Goal: Task Accomplishment & Management: Use online tool/utility

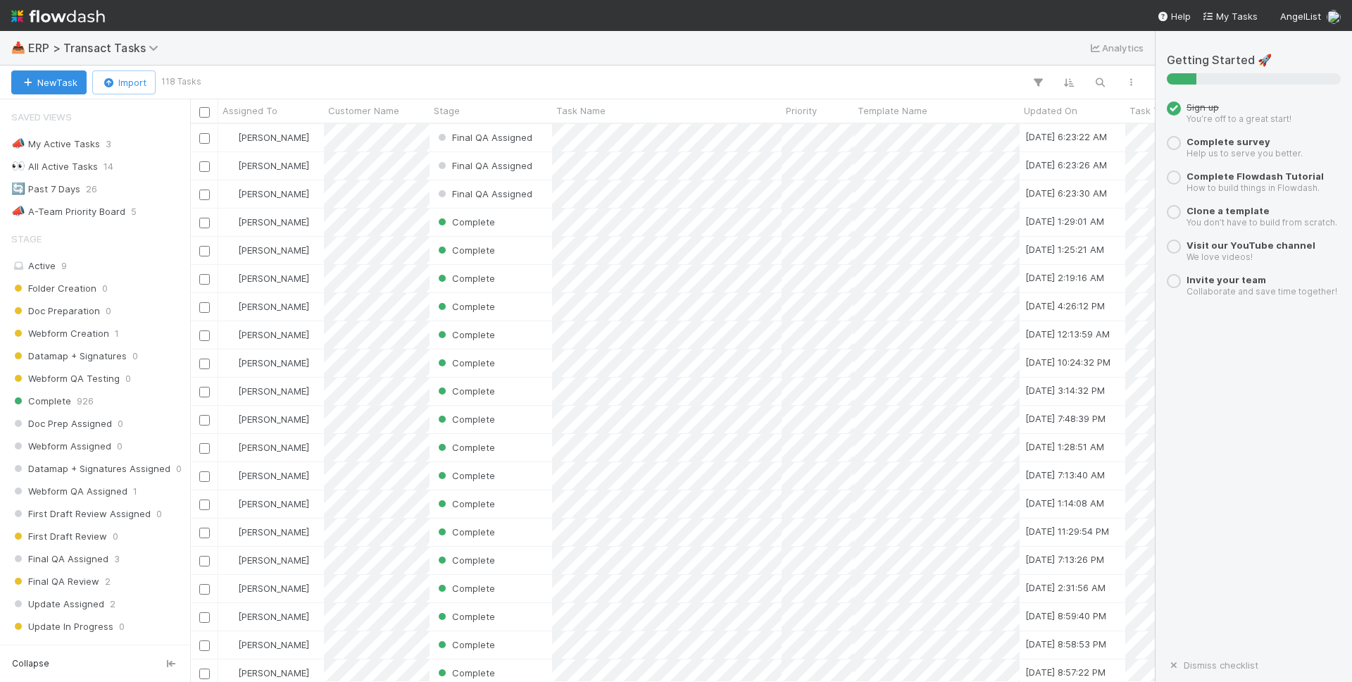
scroll to position [558, 965]
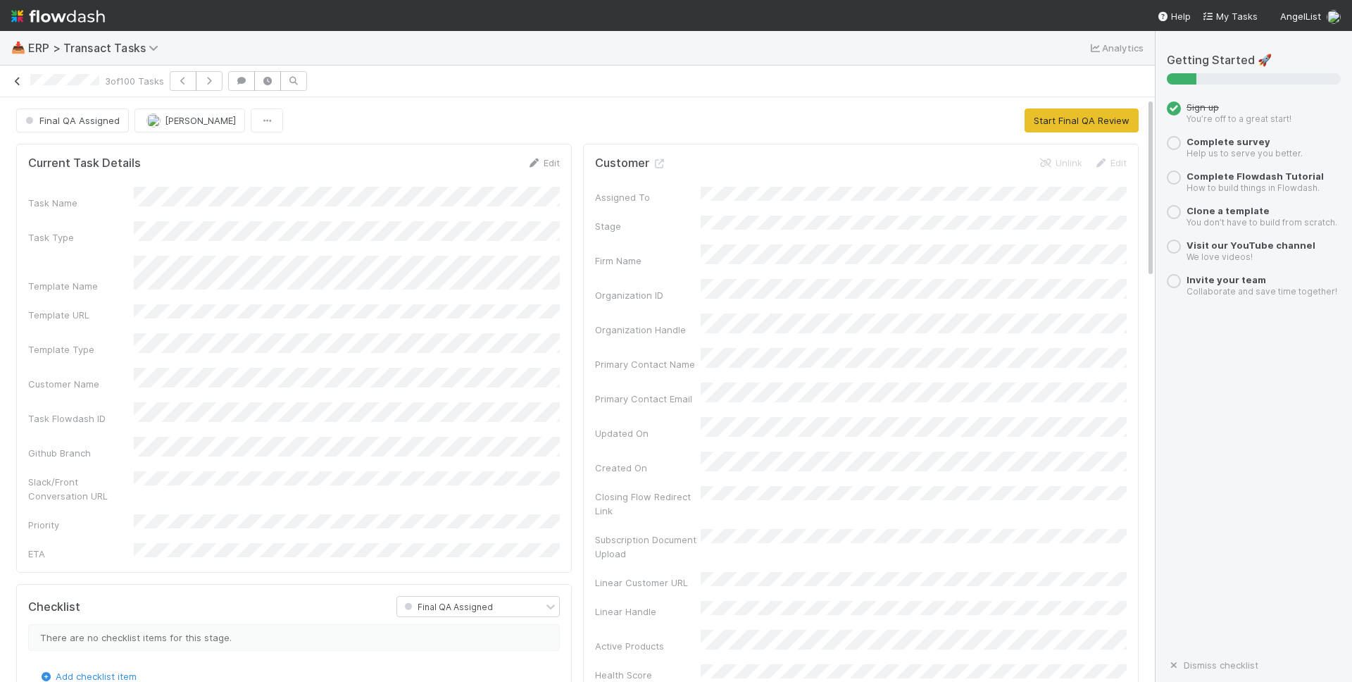
click at [16, 82] on icon at bounding box center [18, 81] width 14 height 9
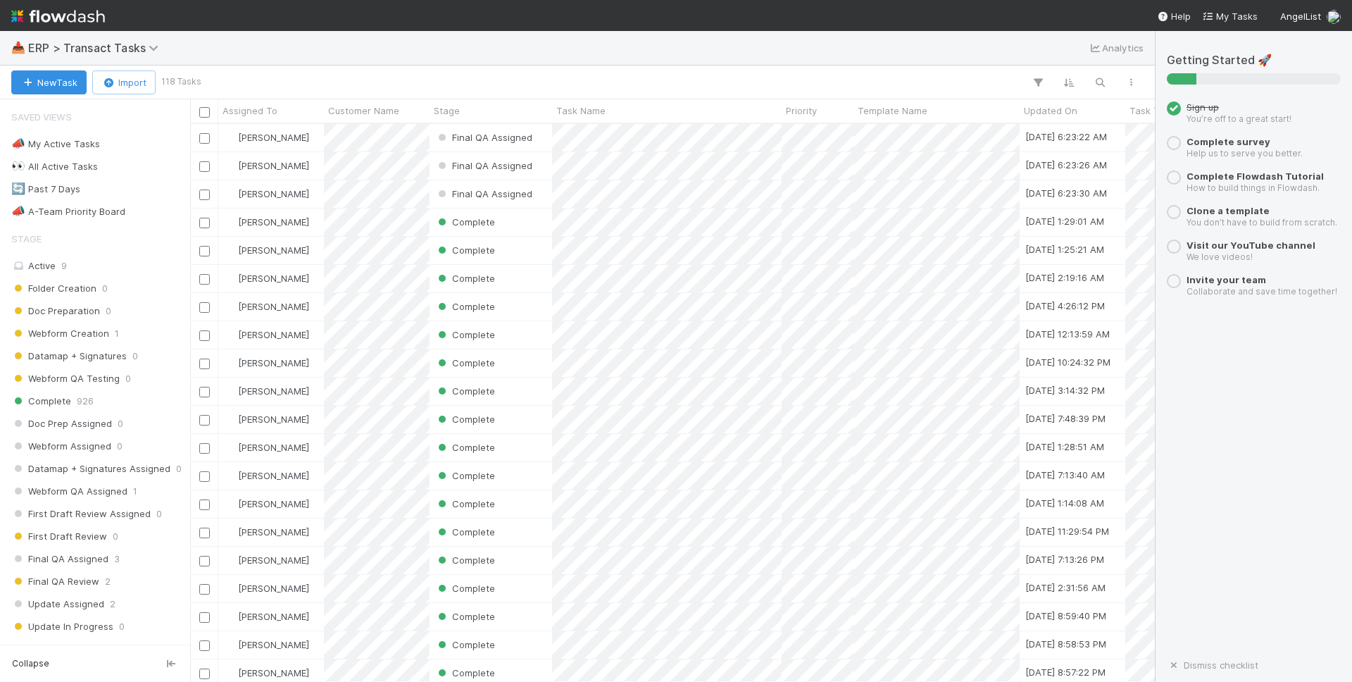
scroll to position [558, 965]
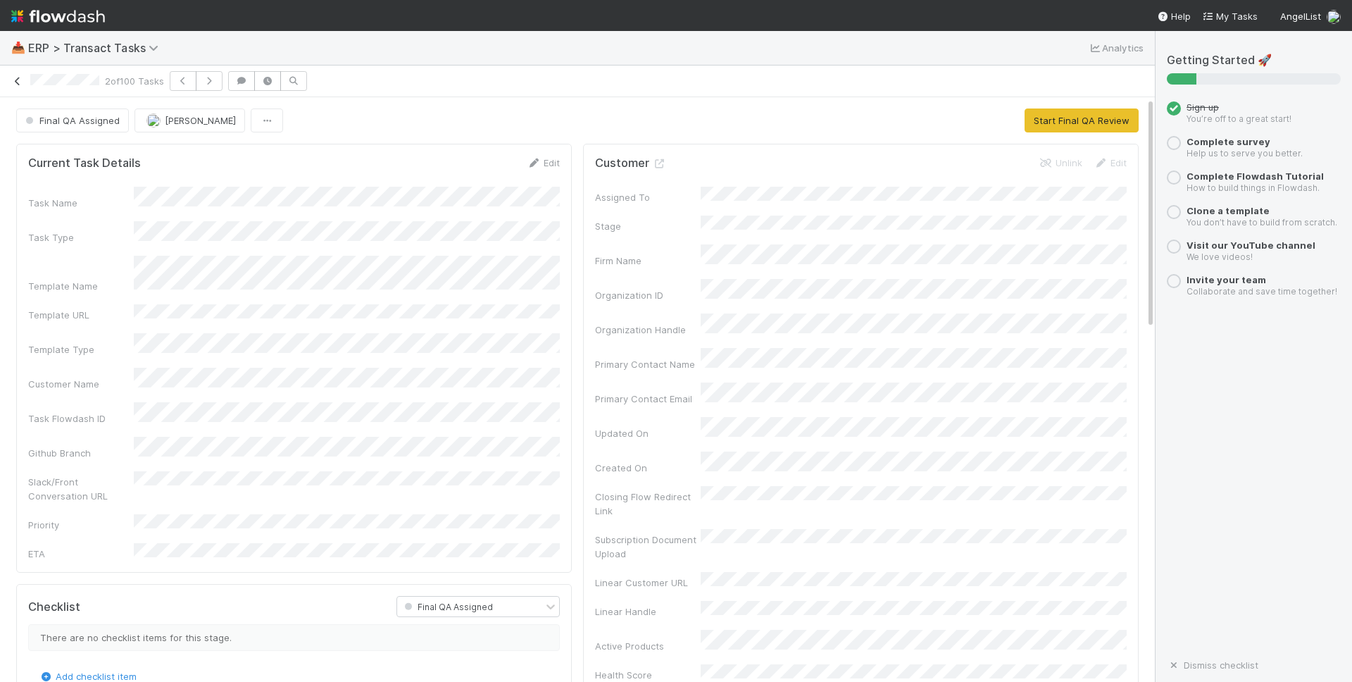
click at [18, 84] on icon at bounding box center [18, 81] width 14 height 9
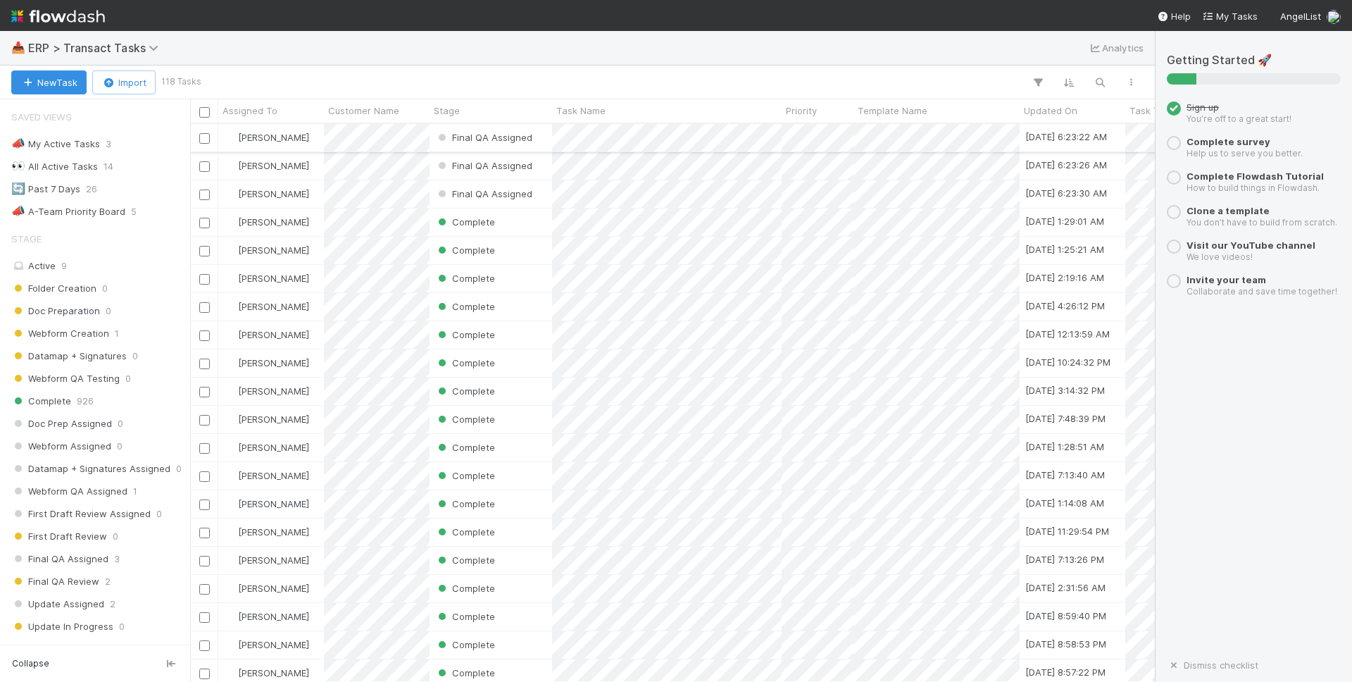
scroll to position [558, 965]
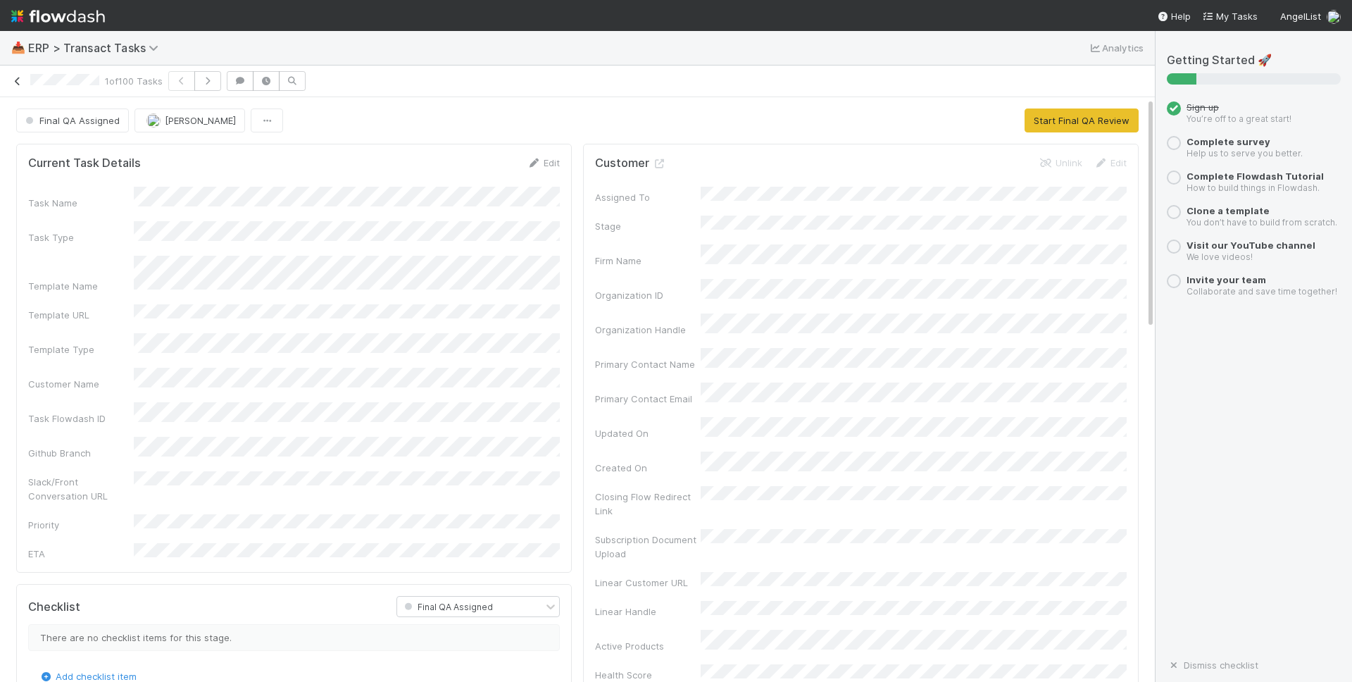
click at [20, 85] on icon at bounding box center [18, 81] width 14 height 9
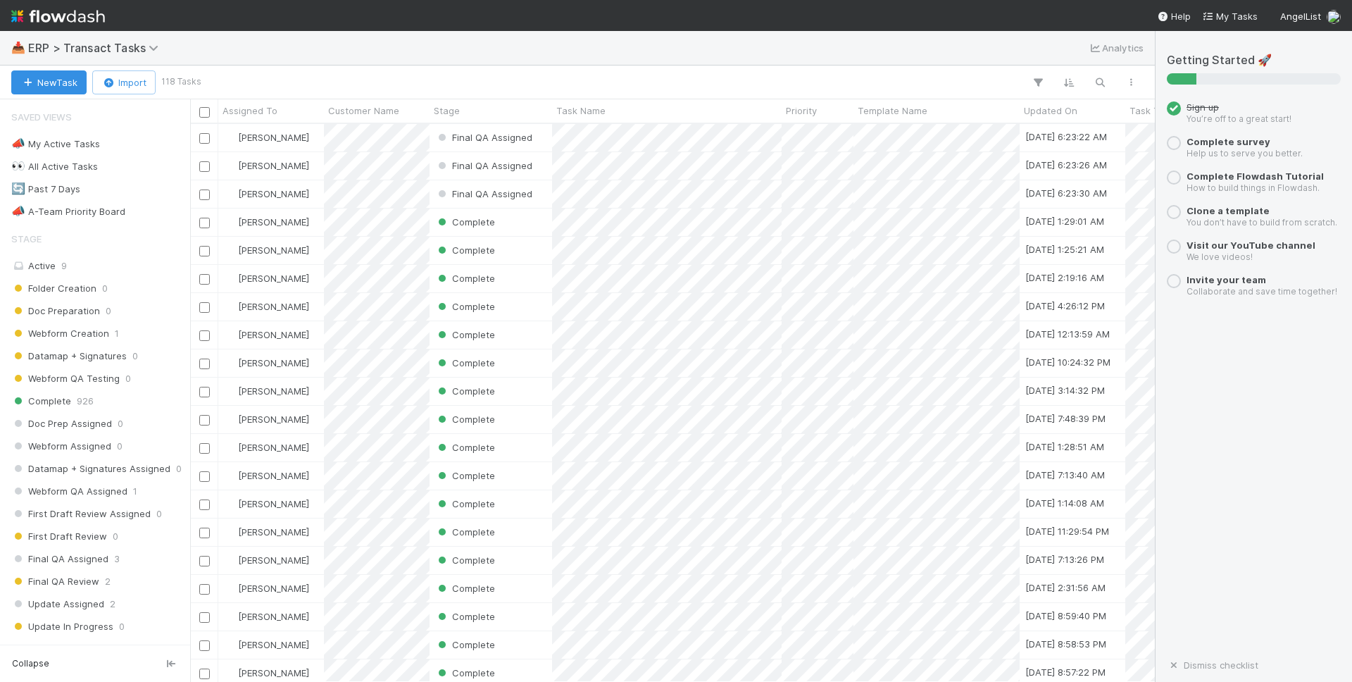
scroll to position [558, 965]
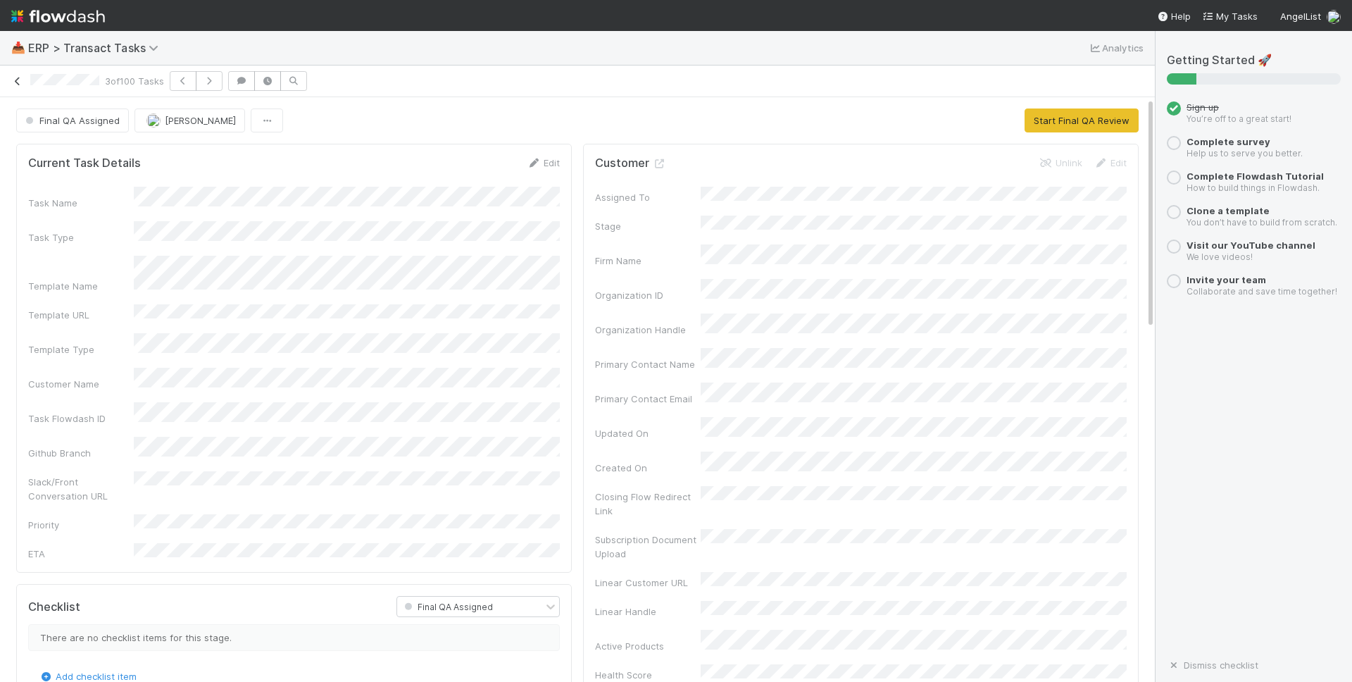
click at [18, 80] on icon at bounding box center [18, 81] width 14 height 9
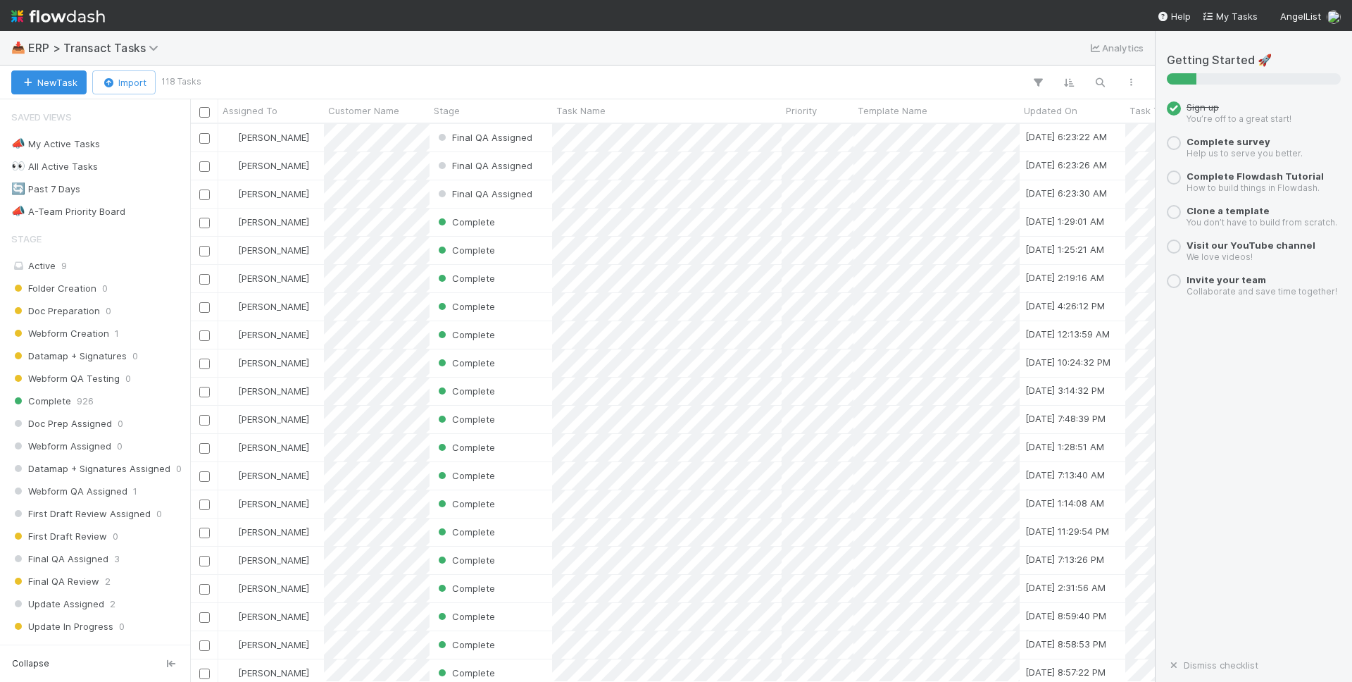
scroll to position [558, 965]
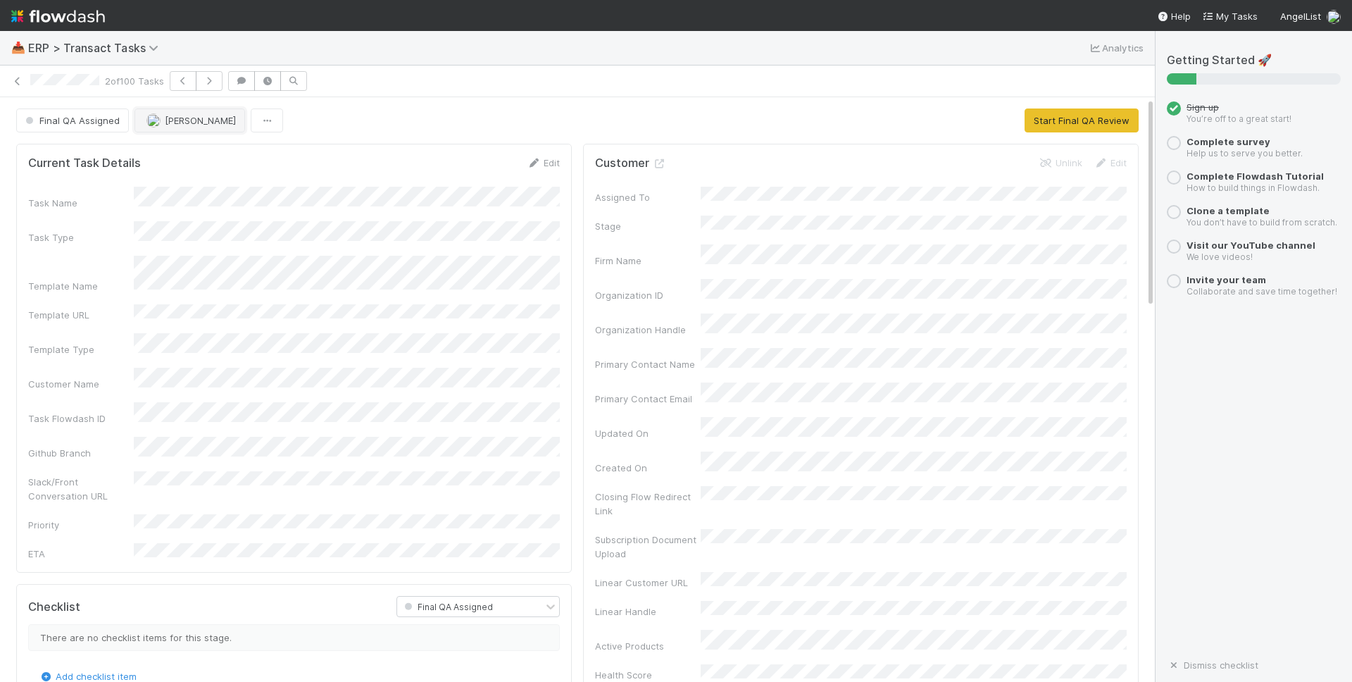
click at [184, 117] on span "[PERSON_NAME]" at bounding box center [200, 120] width 71 height 11
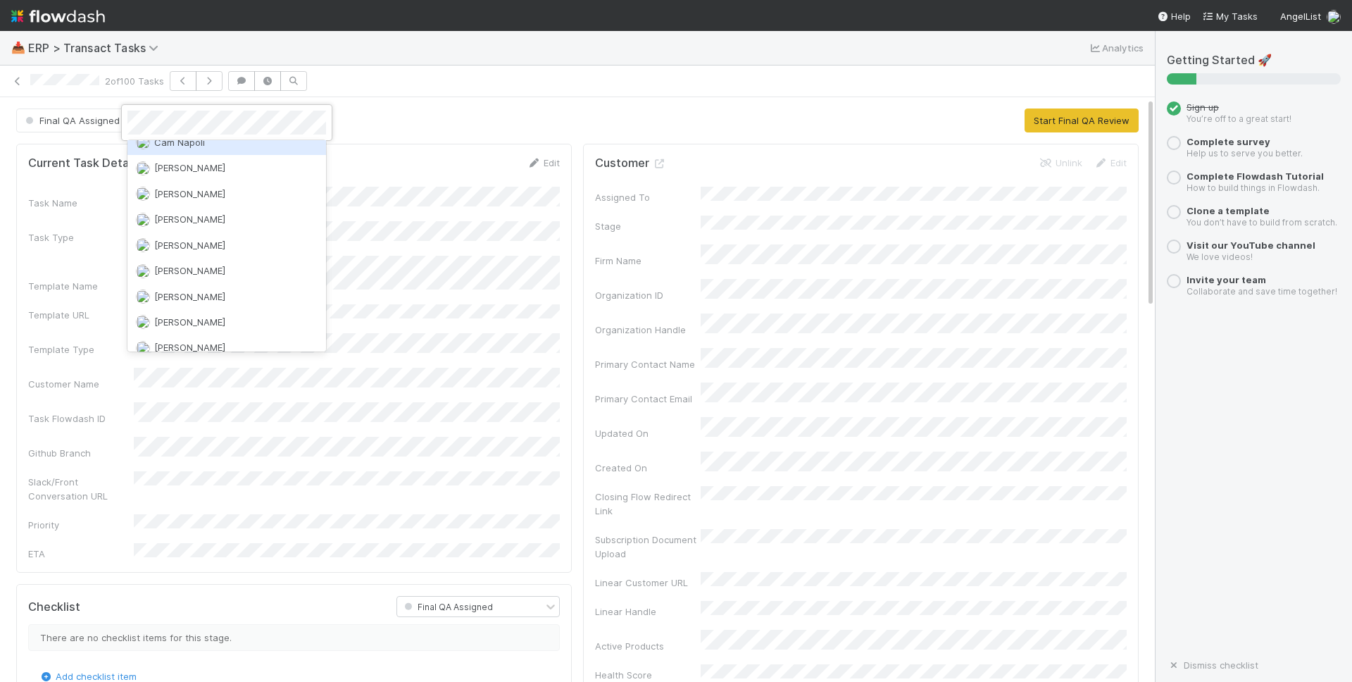
scroll to position [146, 0]
click at [219, 218] on div "[PERSON_NAME]" at bounding box center [226, 213] width 199 height 25
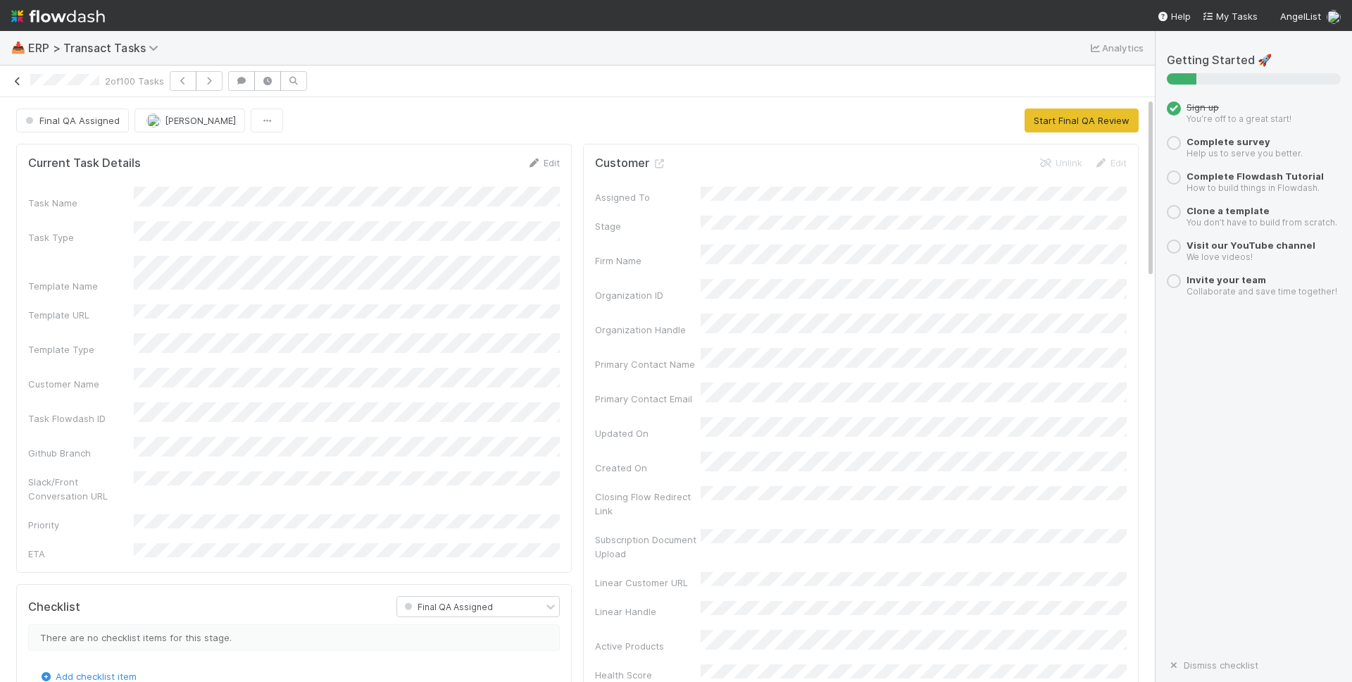
click at [16, 82] on icon at bounding box center [18, 81] width 14 height 9
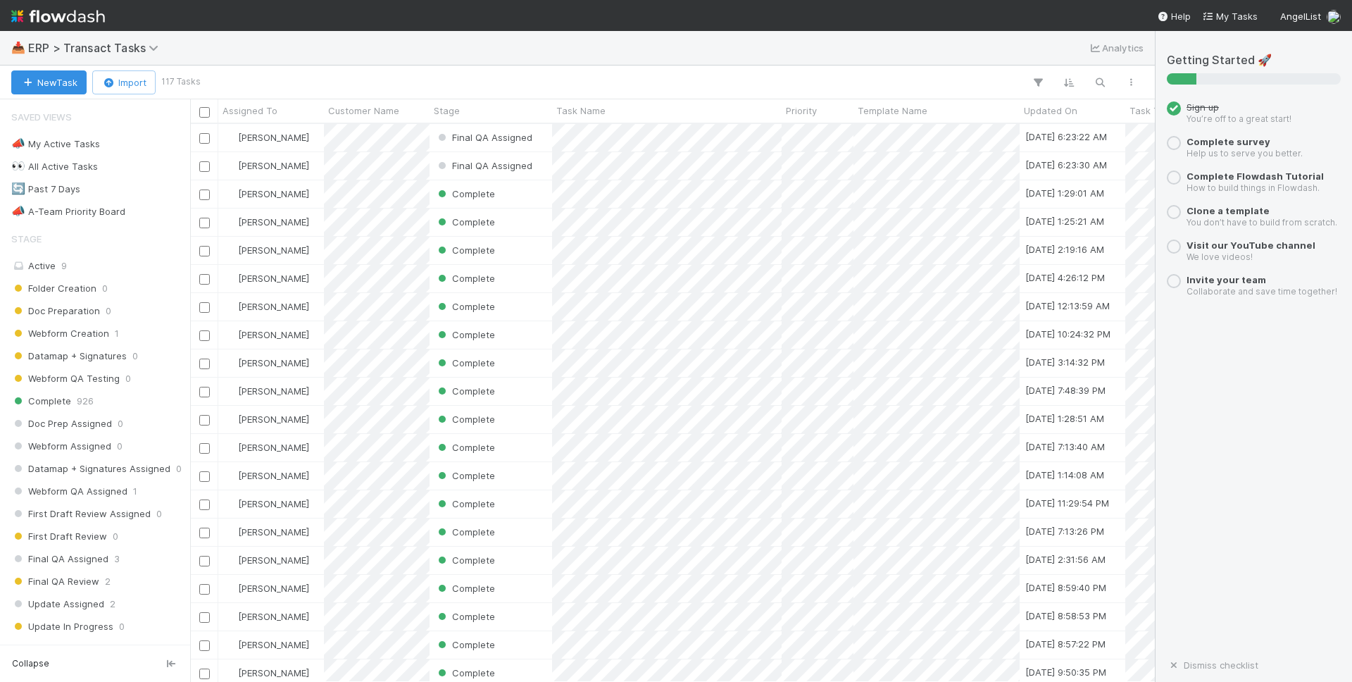
scroll to position [558, 965]
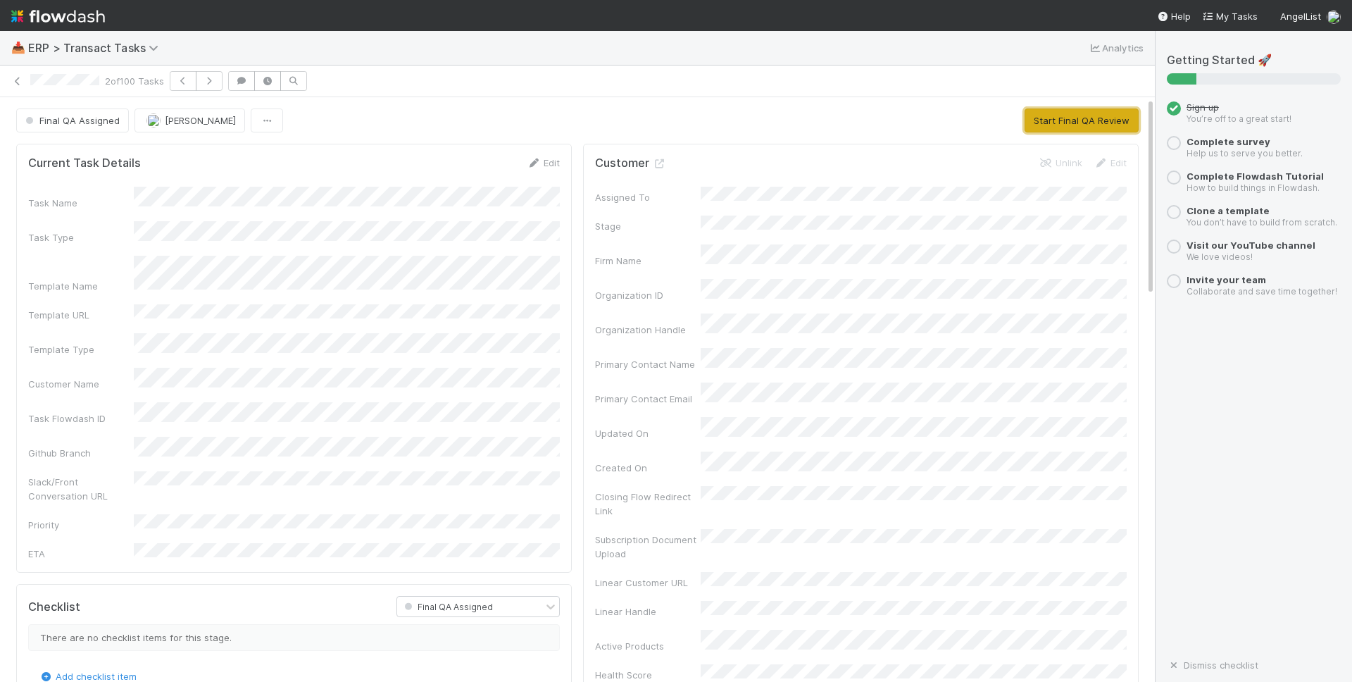
click at [1051, 126] on button "Start Final QA Review" at bounding box center [1082, 120] width 114 height 24
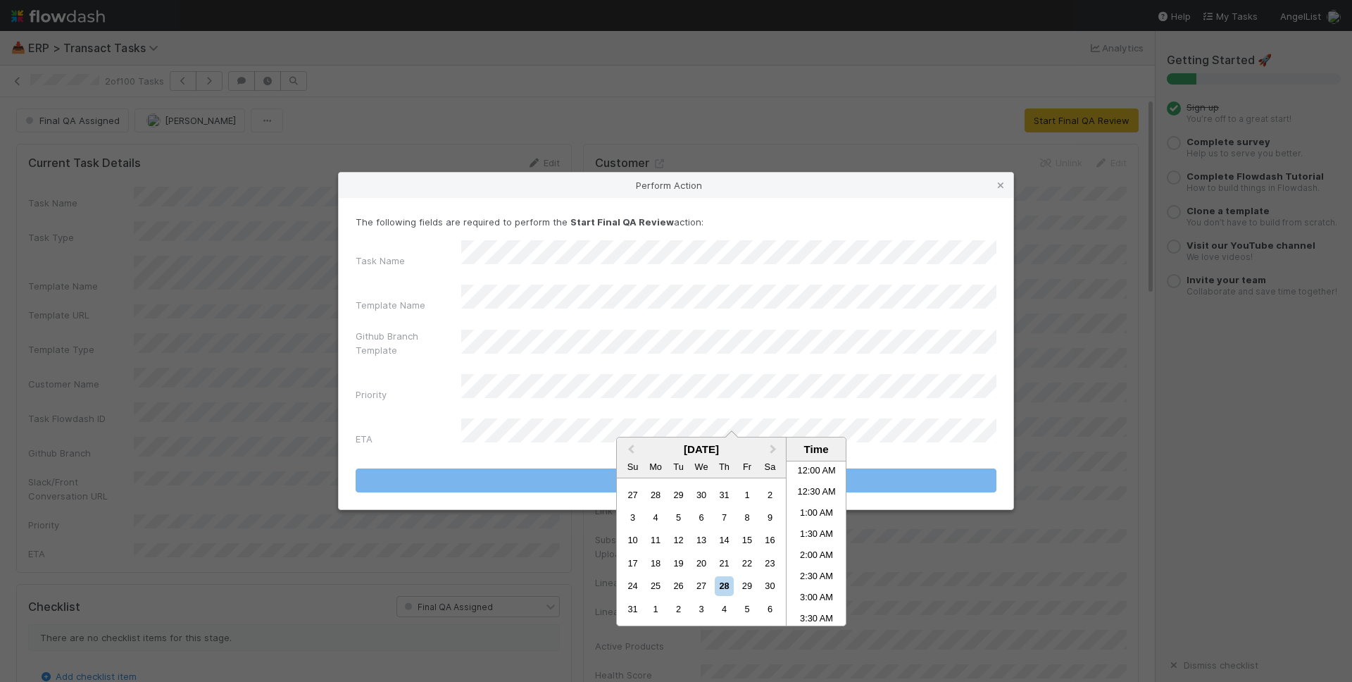
scroll to position [774, 0]
click at [747, 589] on div "29" at bounding box center [746, 585] width 19 height 19
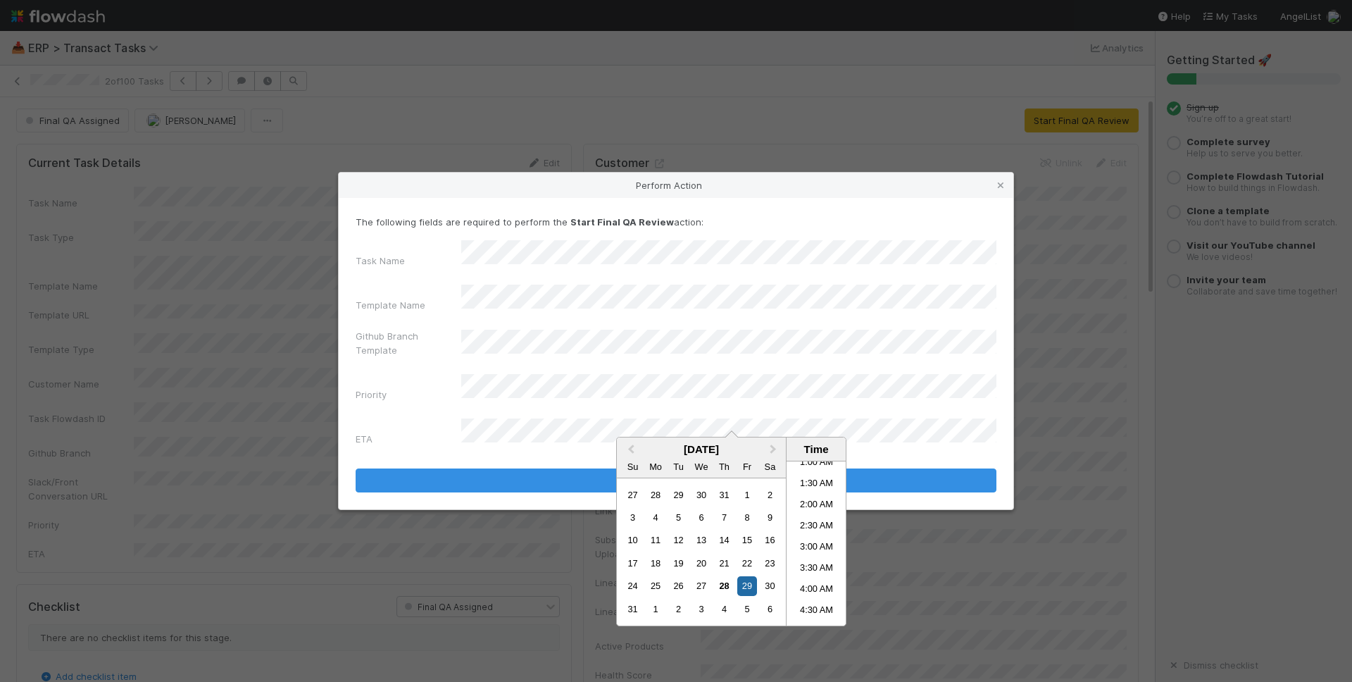
scroll to position [0, 0]
click at [815, 547] on li "2:00 AM" at bounding box center [817, 556] width 60 height 21
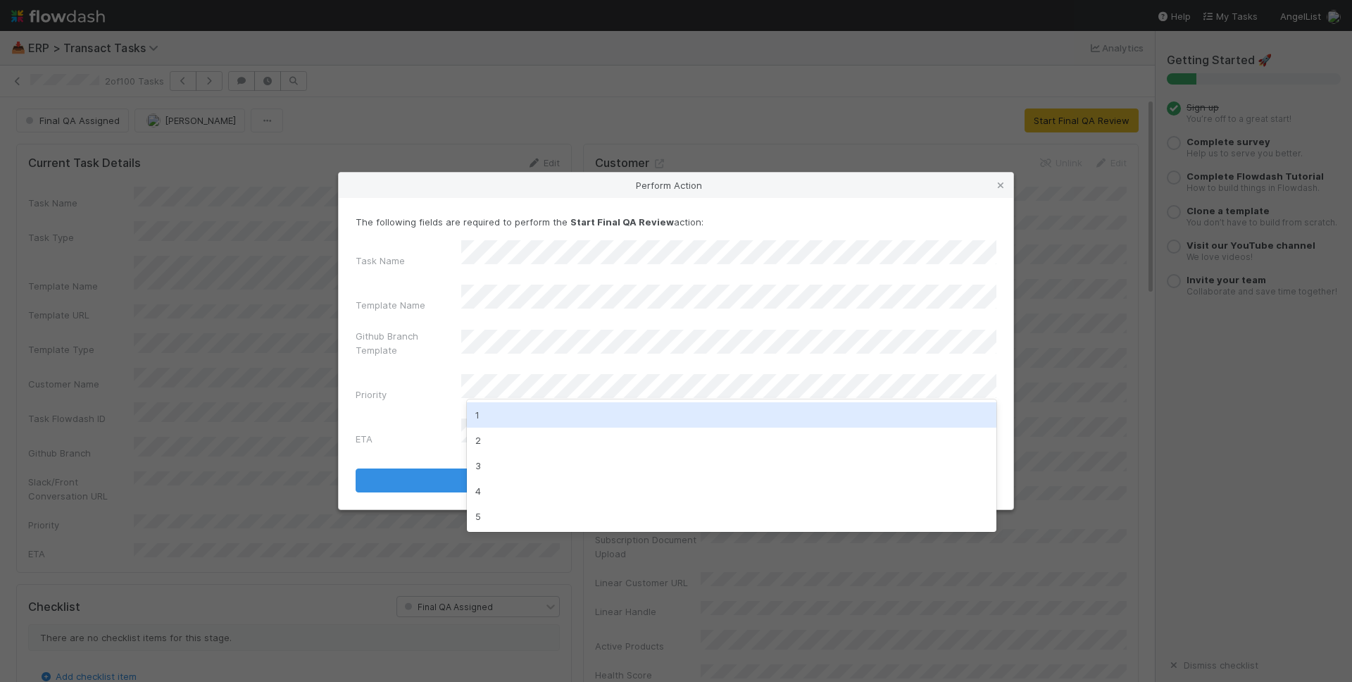
click at [675, 413] on div "1" at bounding box center [732, 414] width 530 height 25
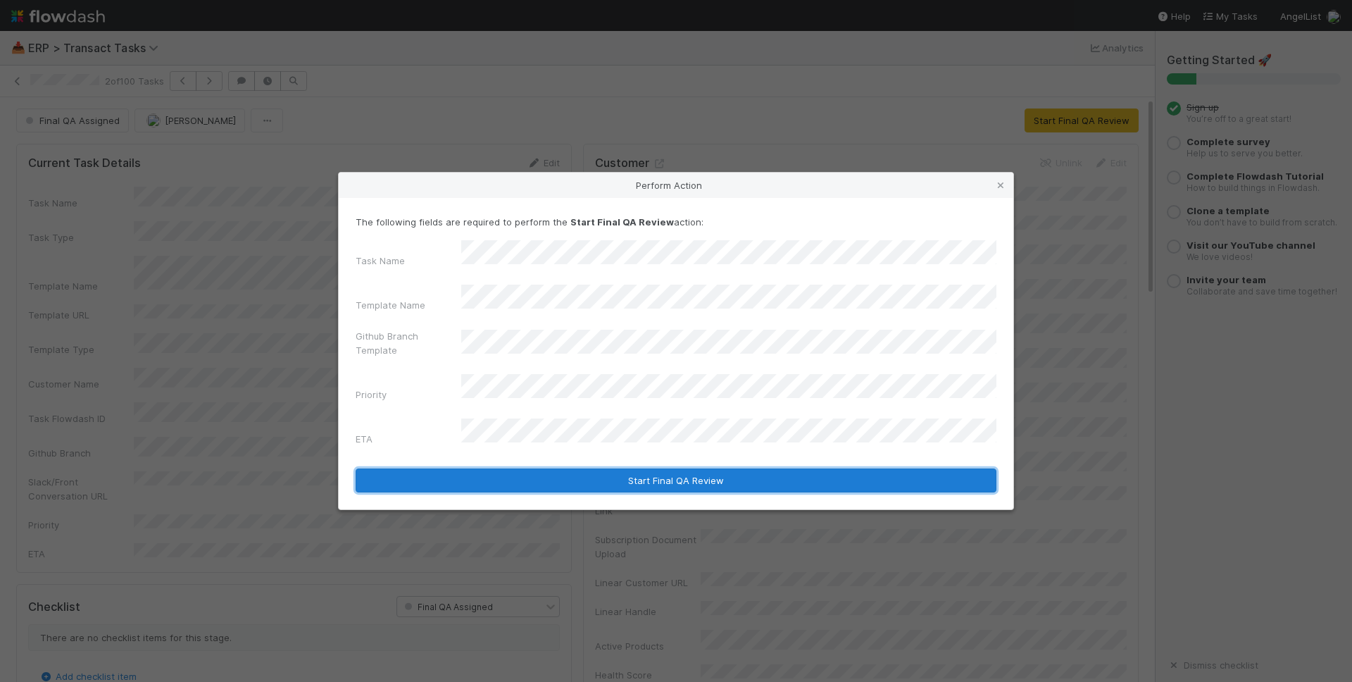
click at [702, 468] on button "Start Final QA Review" at bounding box center [676, 480] width 641 height 24
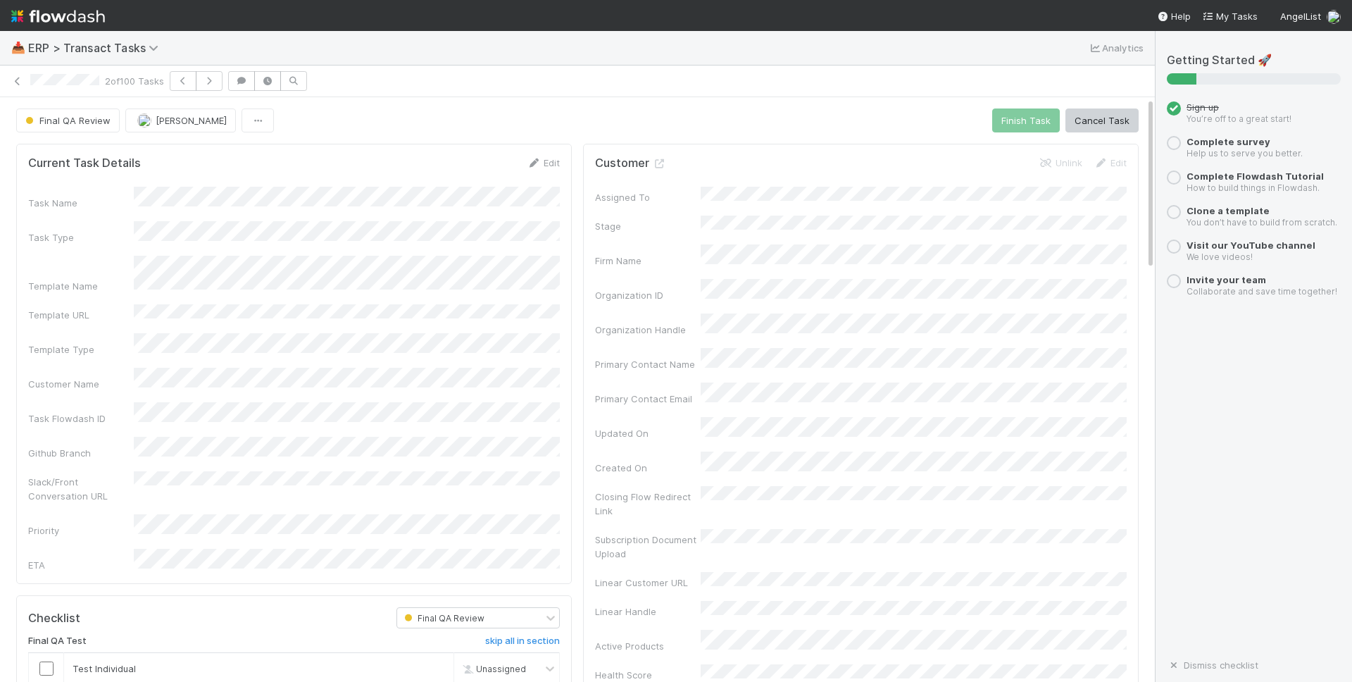
click at [577, 128] on div "Final QA Review [PERSON_NAME] Finish Task Cancel Task" at bounding box center [577, 120] width 1123 height 24
